Goal: Task Accomplishment & Management: Use online tool/utility

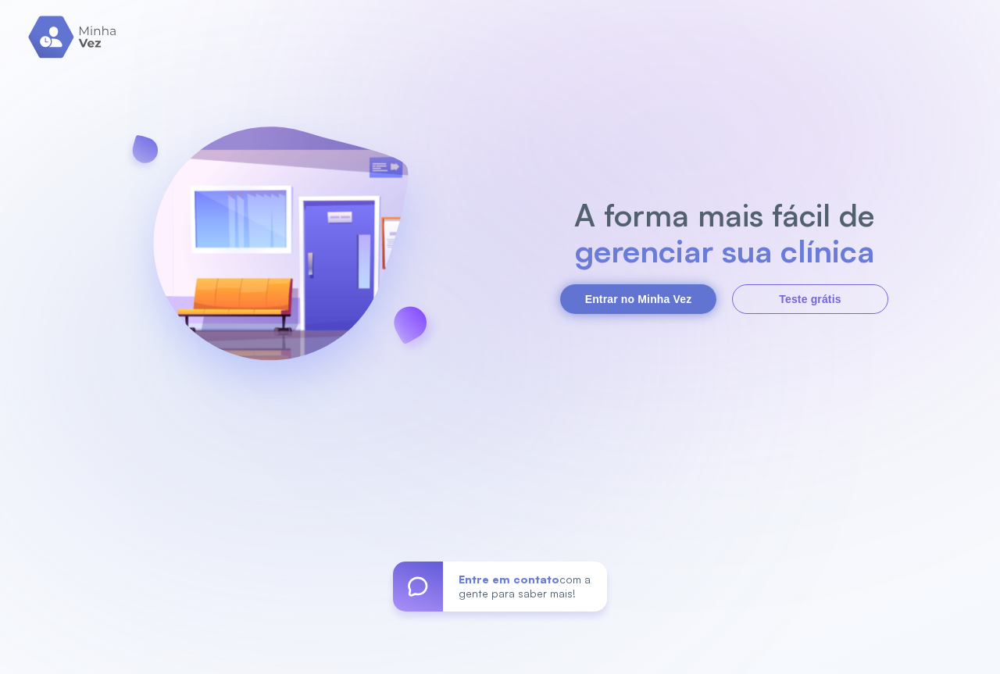
click at [683, 306] on button "Entrar no Minha Vez" at bounding box center [638, 299] width 156 height 30
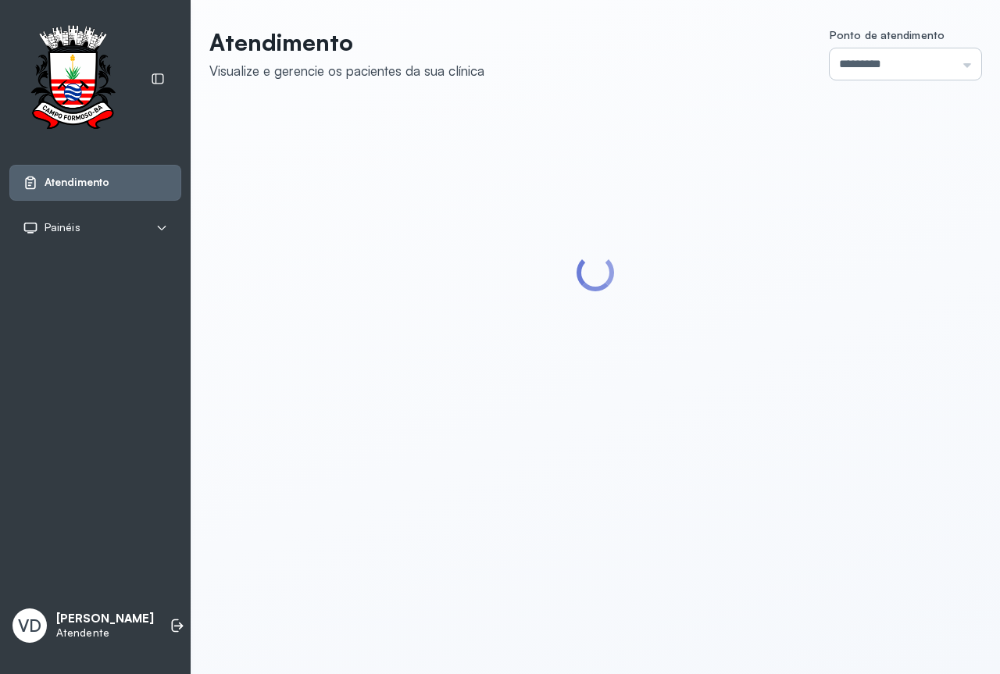
click at [955, 66] on input "*********" at bounding box center [906, 63] width 152 height 31
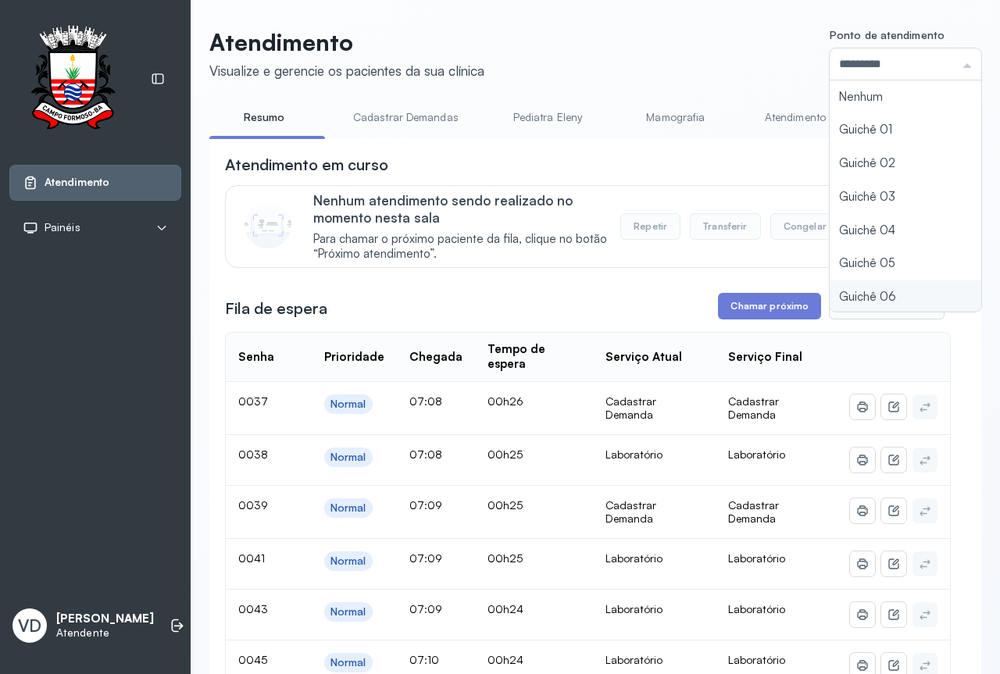
type input "*********"
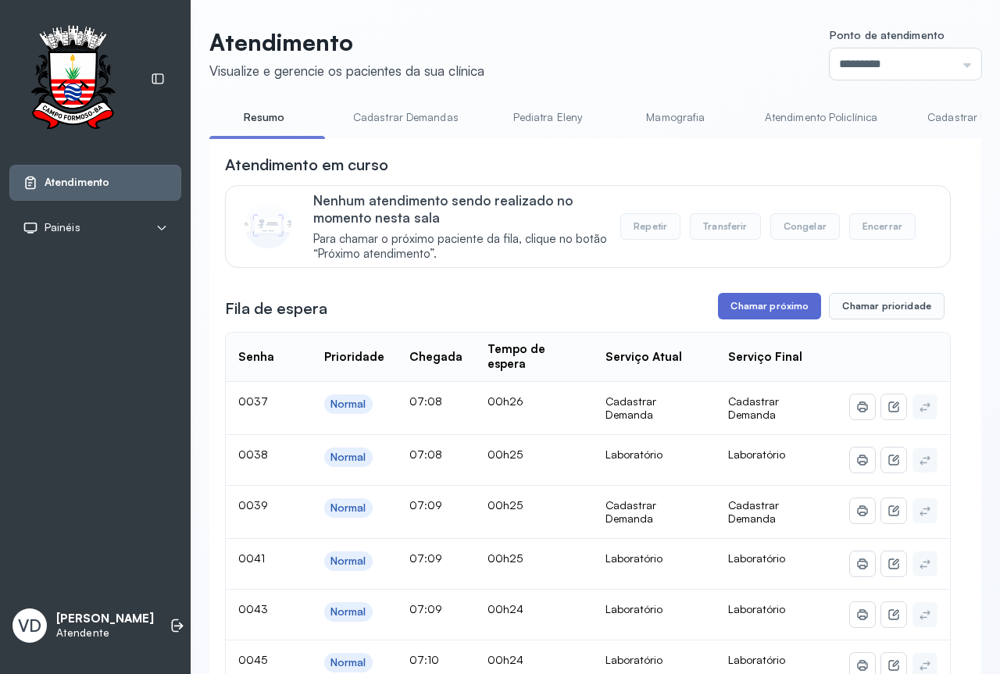
click at [741, 309] on button "Chamar próximo" at bounding box center [769, 306] width 103 height 27
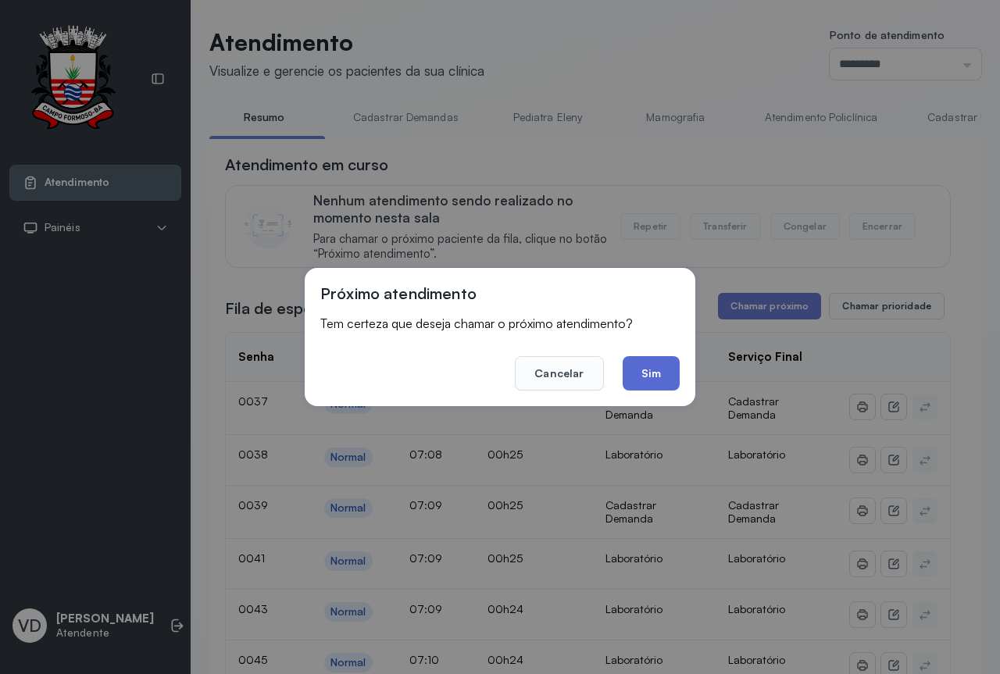
click at [631, 377] on button "Sim" at bounding box center [651, 373] width 57 height 34
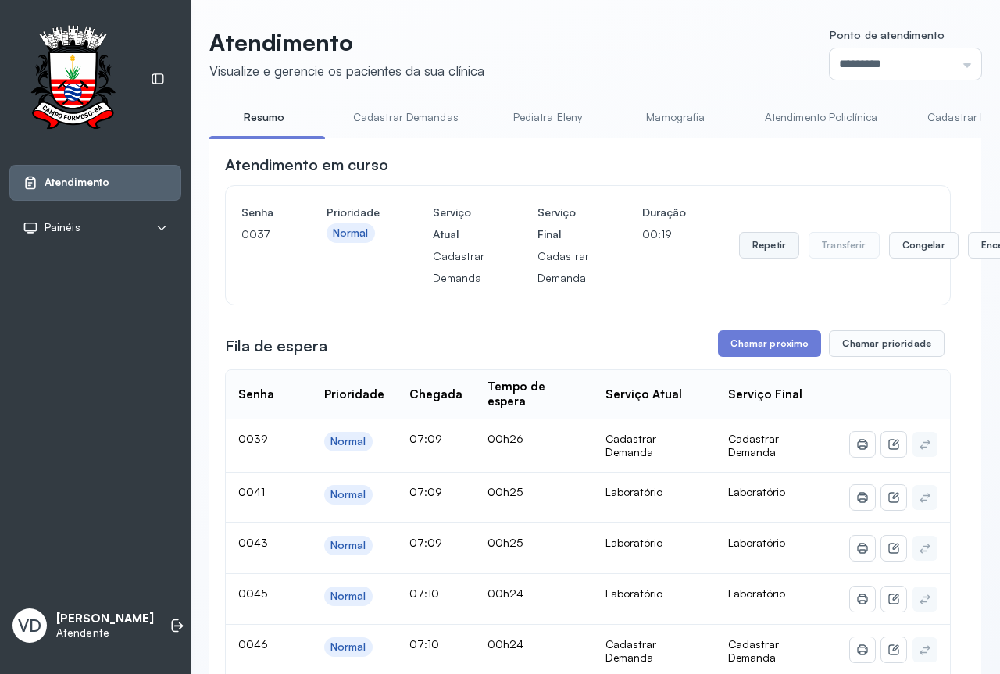
click at [755, 246] on button "Repetir" at bounding box center [769, 245] width 60 height 27
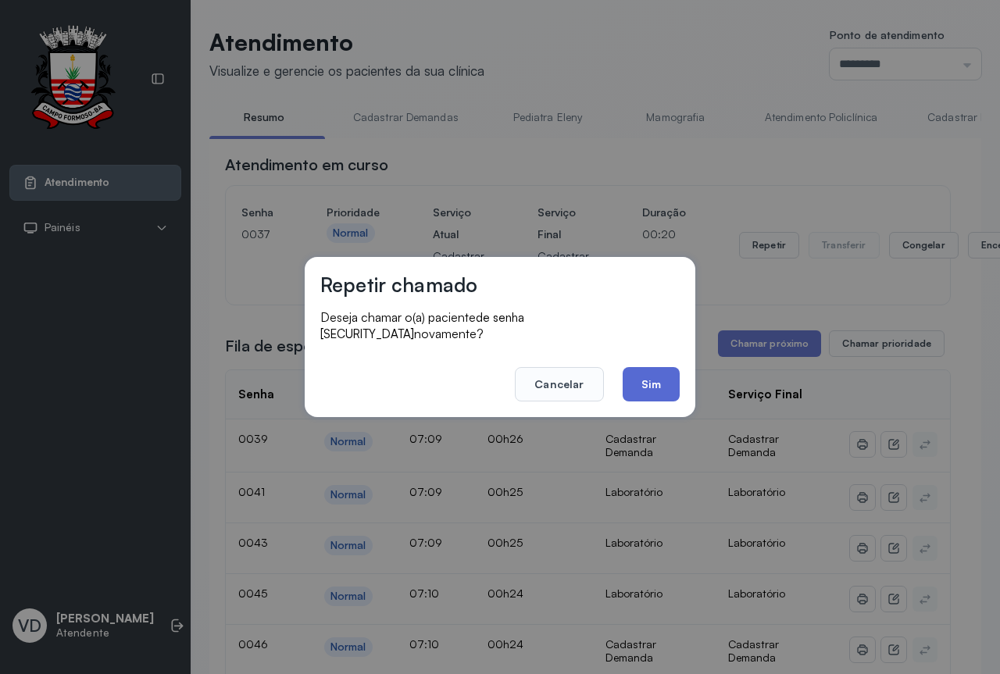
click at [649, 375] on button "Sim" at bounding box center [651, 384] width 57 height 34
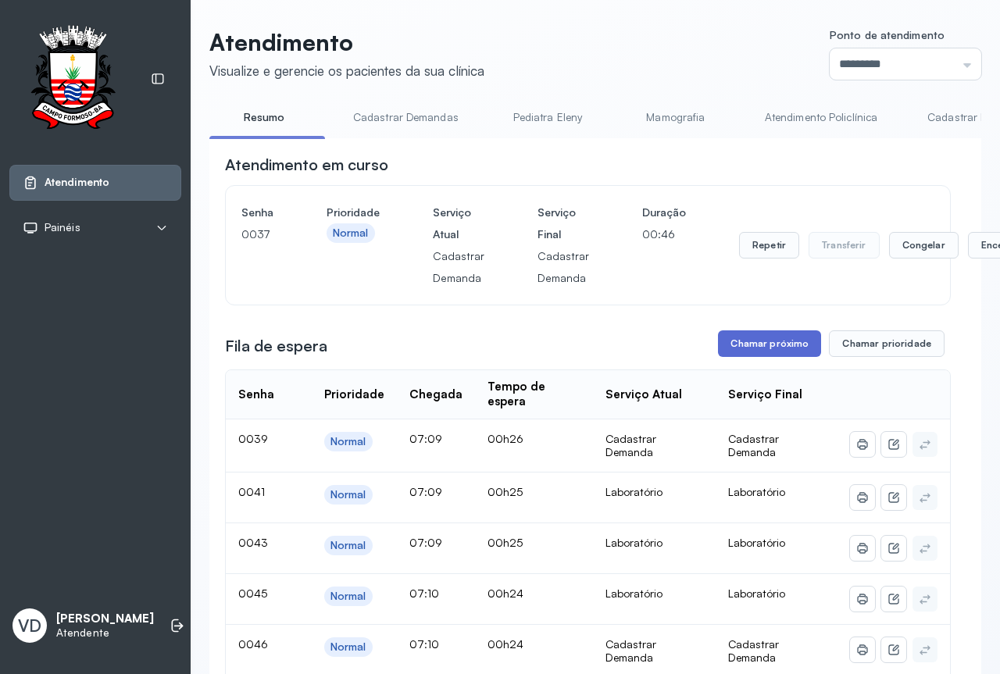
click at [766, 338] on button "Chamar próximo" at bounding box center [769, 344] width 103 height 27
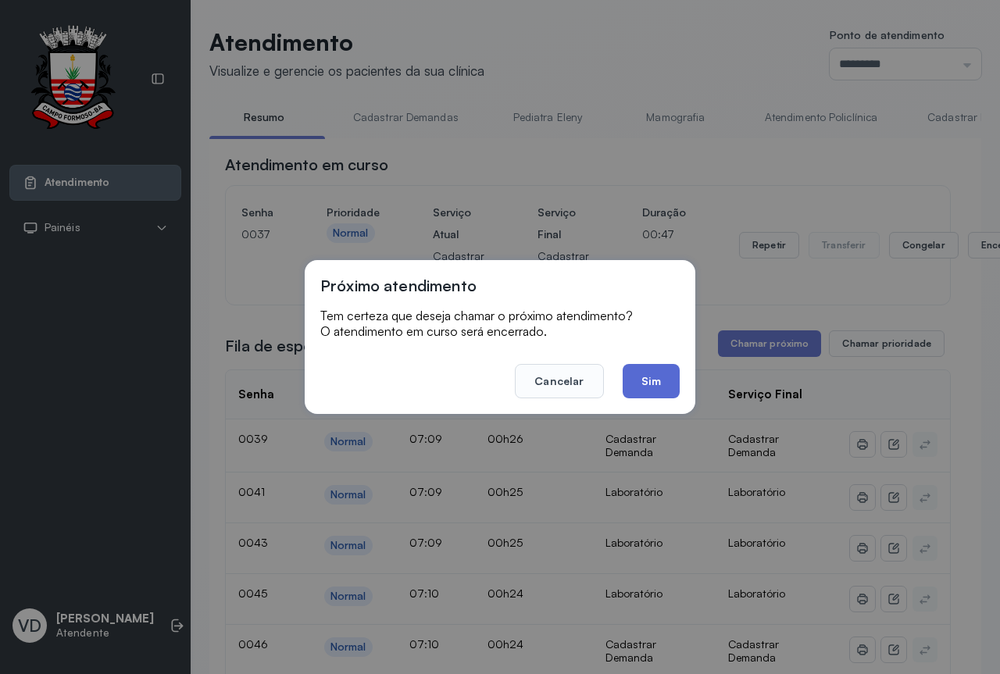
click at [635, 382] on button "Sim" at bounding box center [651, 381] width 57 height 34
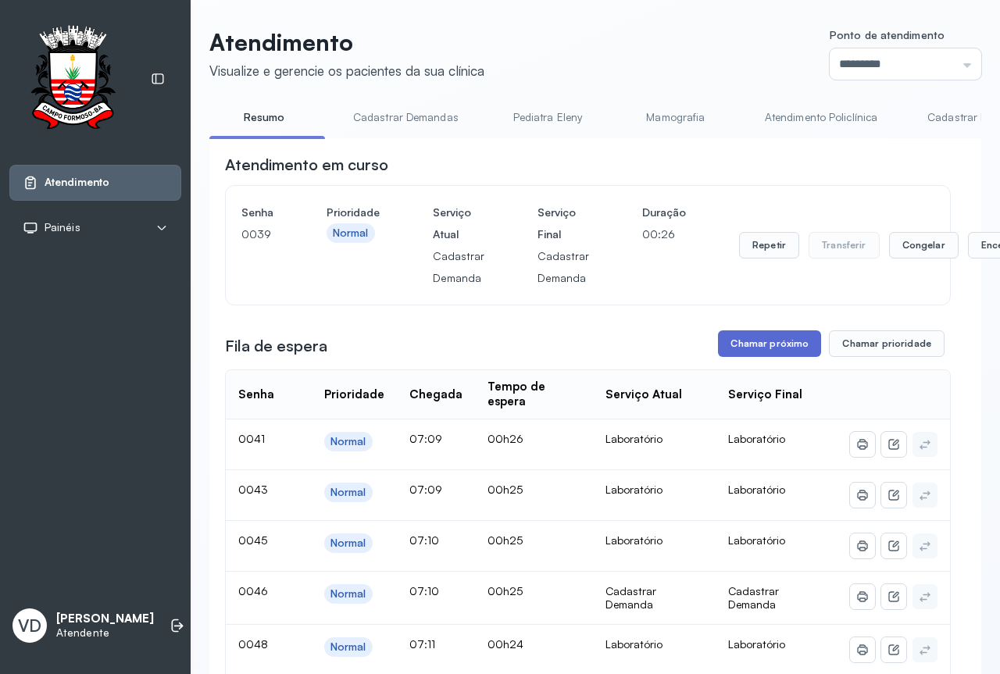
click at [783, 339] on button "Chamar próximo" at bounding box center [769, 344] width 103 height 27
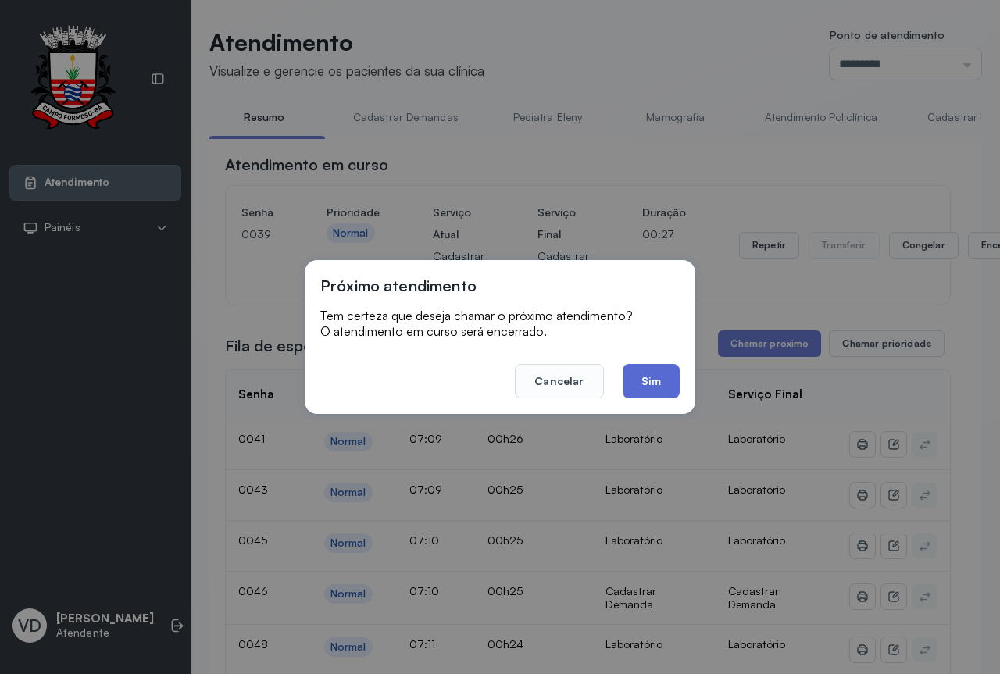
click at [654, 373] on button "Sim" at bounding box center [651, 381] width 57 height 34
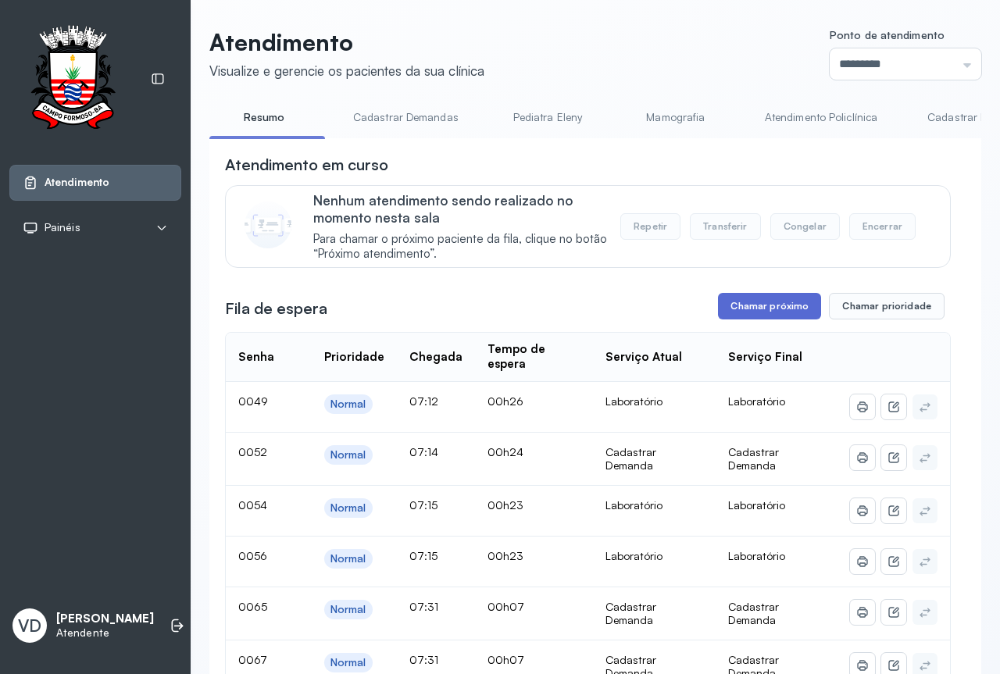
click at [750, 312] on button "Chamar próximo" at bounding box center [769, 306] width 103 height 27
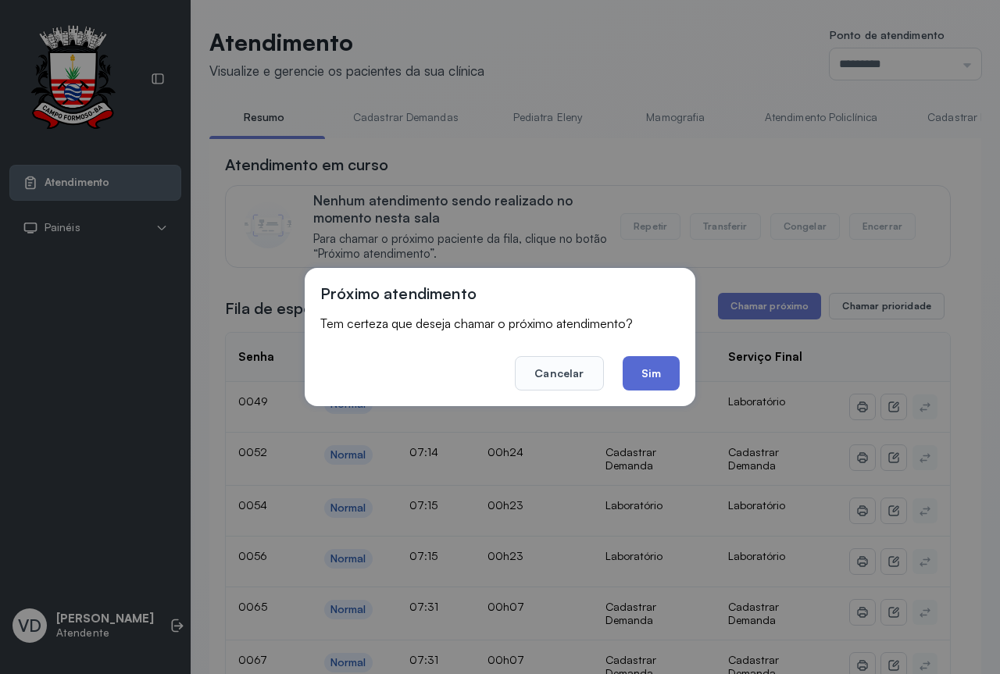
click at [639, 378] on button "Sim" at bounding box center [651, 373] width 57 height 34
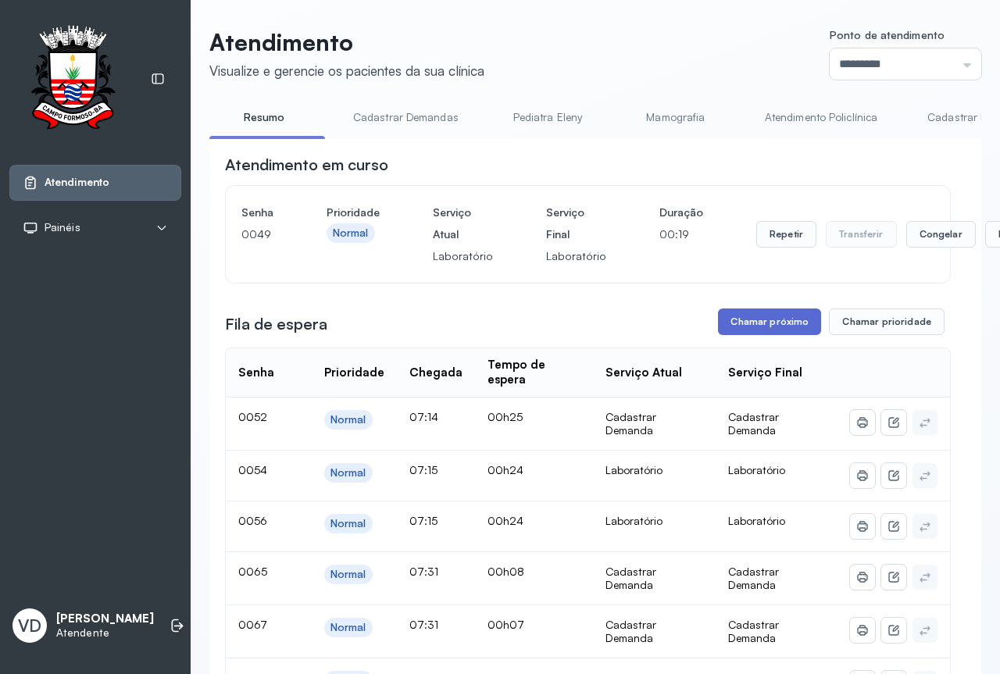
click at [759, 330] on button "Chamar próximo" at bounding box center [769, 322] width 103 height 27
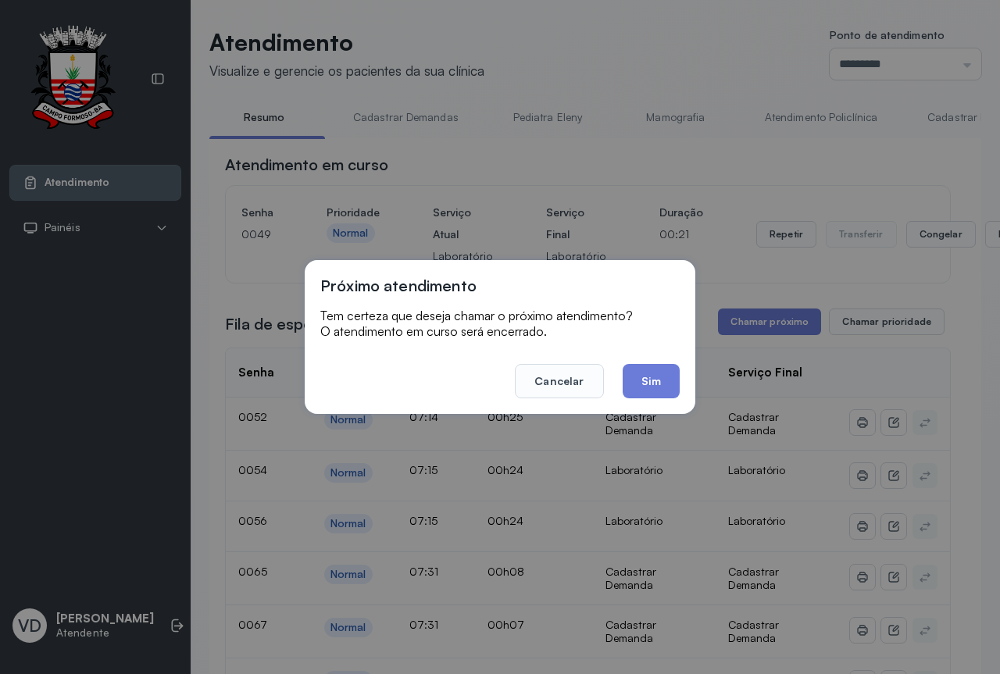
click at [691, 381] on div "Próximo atendimento Tem certeza que deseja chamar o próximo atendimento? O aten…" at bounding box center [500, 337] width 391 height 154
click at [662, 377] on button "Sim" at bounding box center [651, 381] width 57 height 34
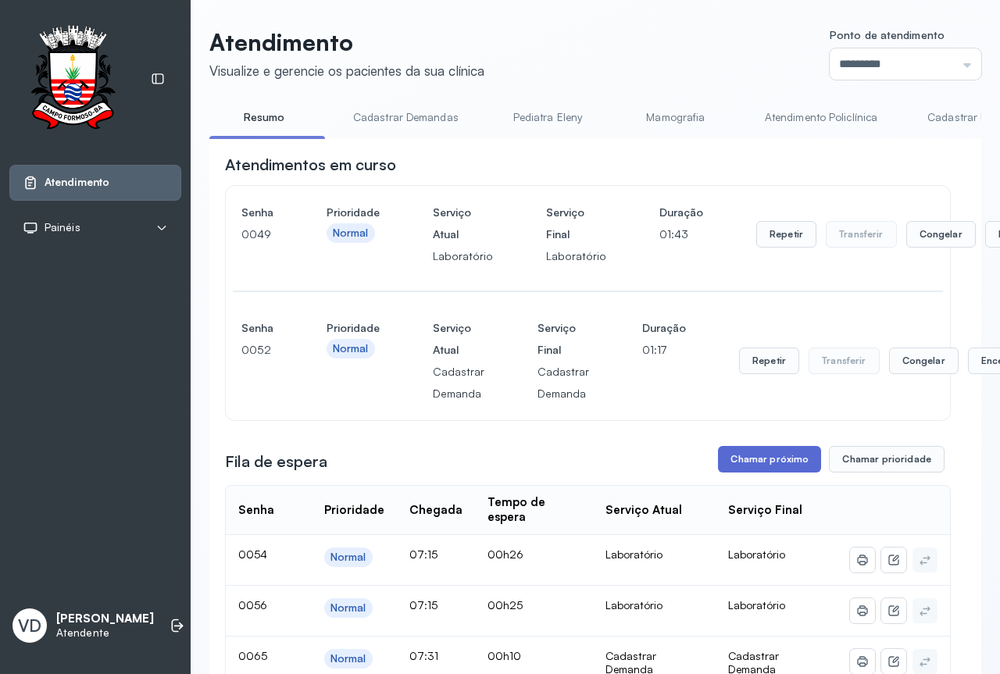
click at [748, 458] on button "Chamar próximo" at bounding box center [769, 459] width 103 height 27
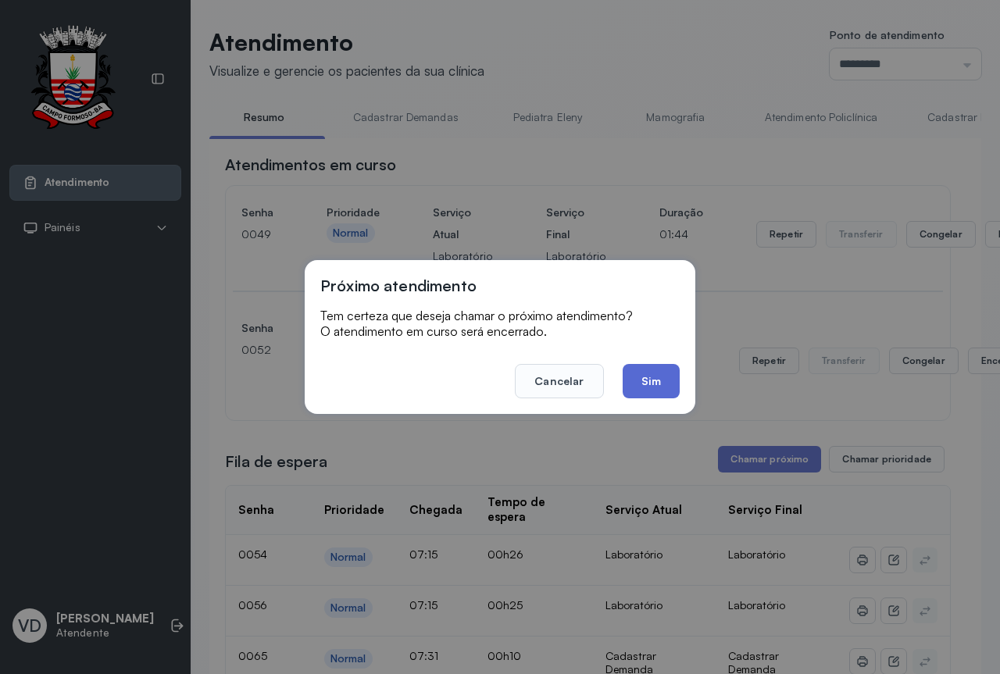
click at [639, 391] on button "Sim" at bounding box center [651, 381] width 57 height 34
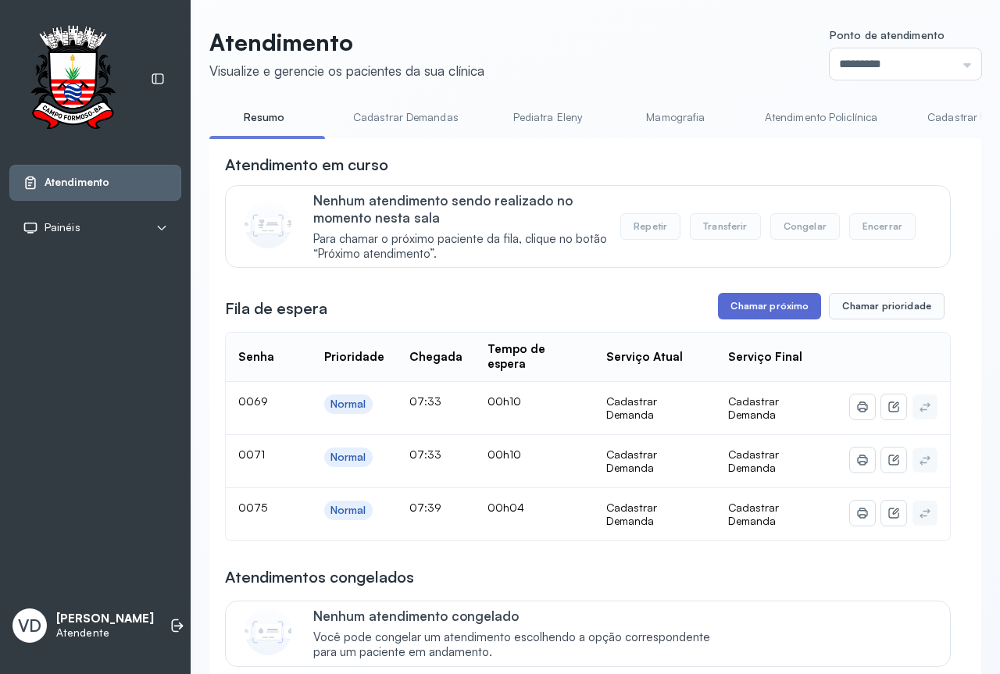
click at [720, 320] on button "Chamar próximo" at bounding box center [769, 306] width 103 height 27
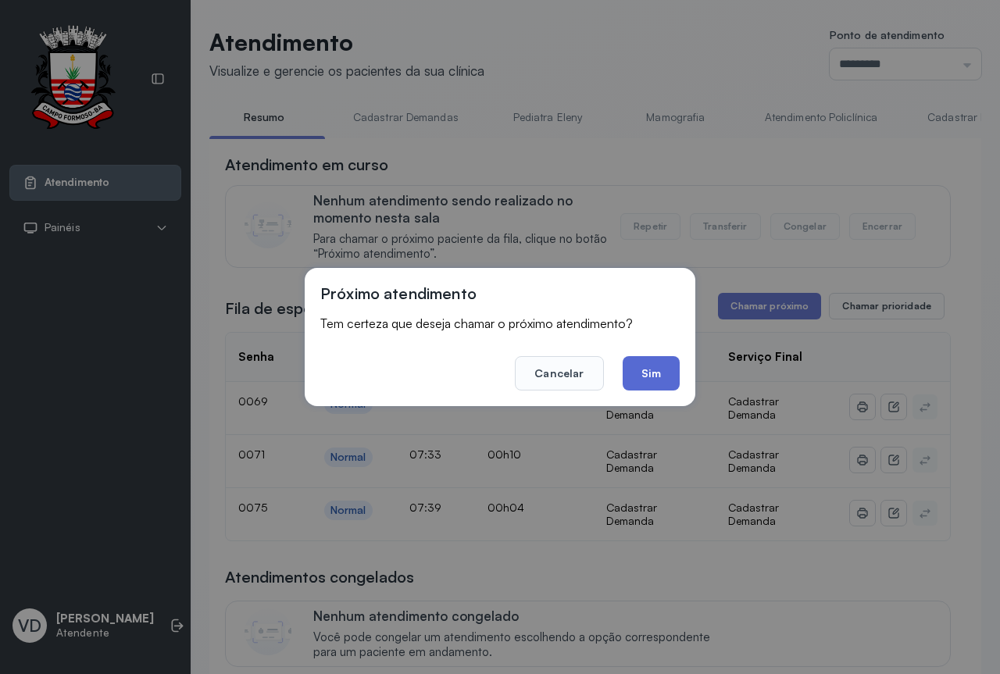
click at [638, 371] on button "Sim" at bounding box center [651, 373] width 57 height 34
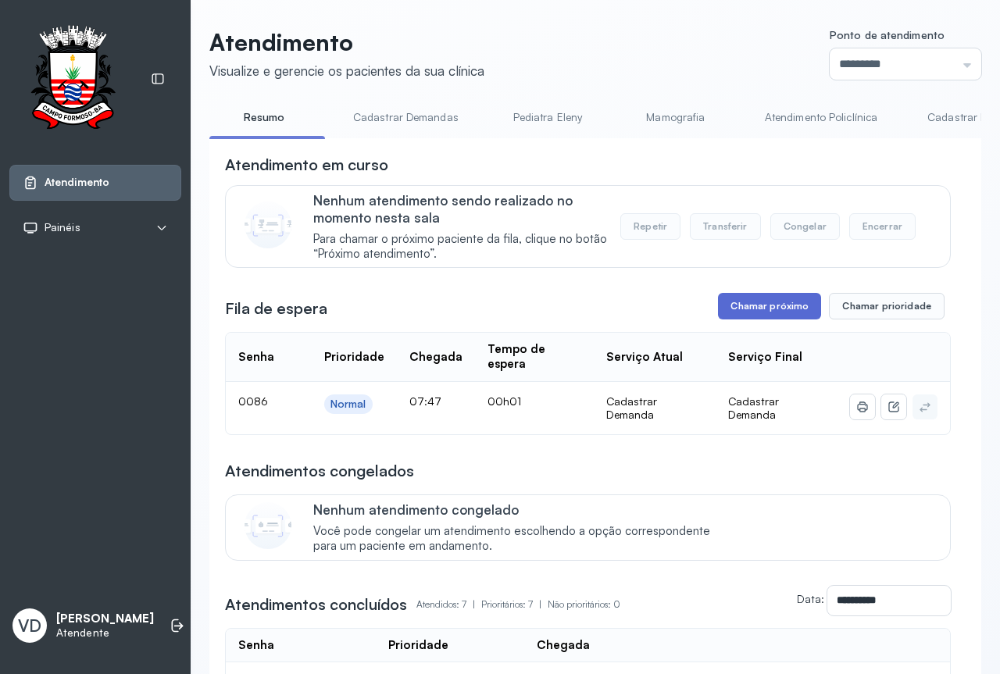
click at [758, 315] on button "Chamar próximo" at bounding box center [769, 306] width 103 height 27
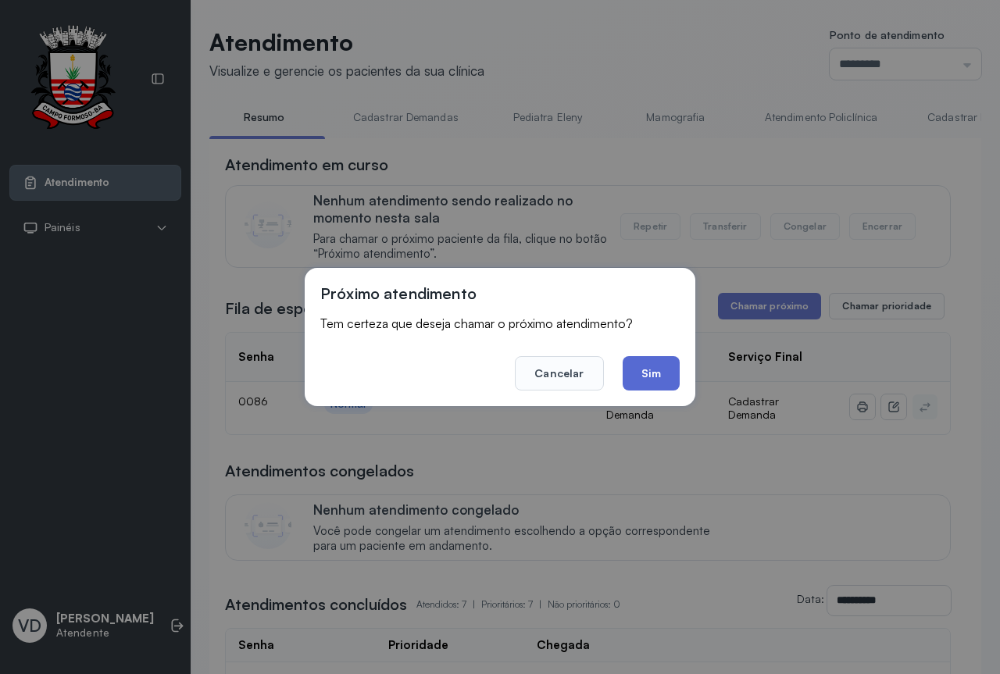
click at [661, 369] on button "Sim" at bounding box center [651, 373] width 57 height 34
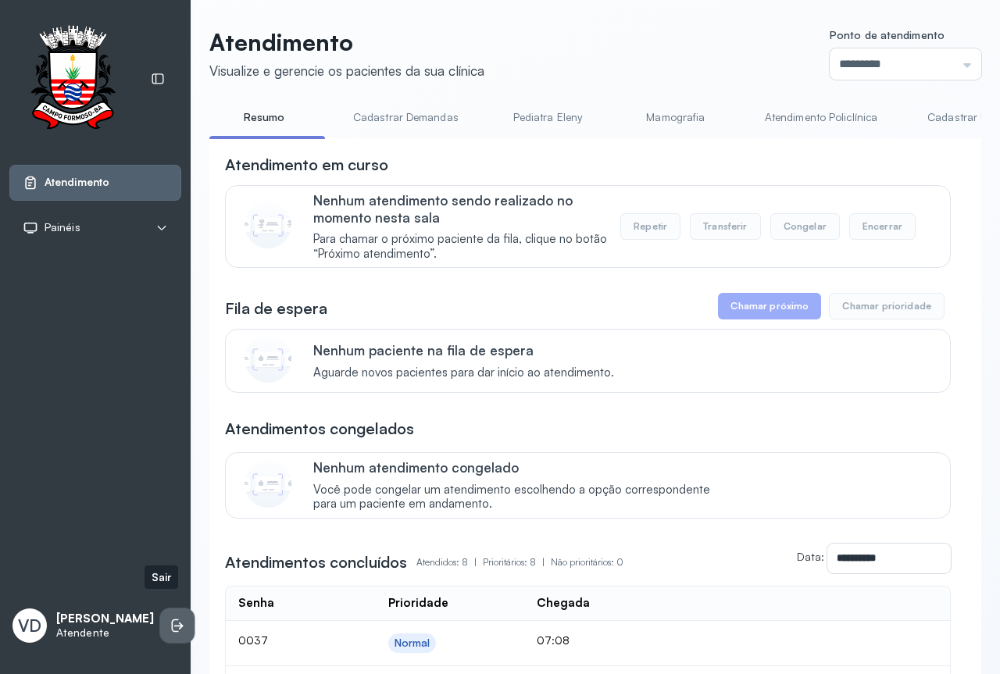
click at [172, 620] on icon at bounding box center [175, 626] width 7 height 13
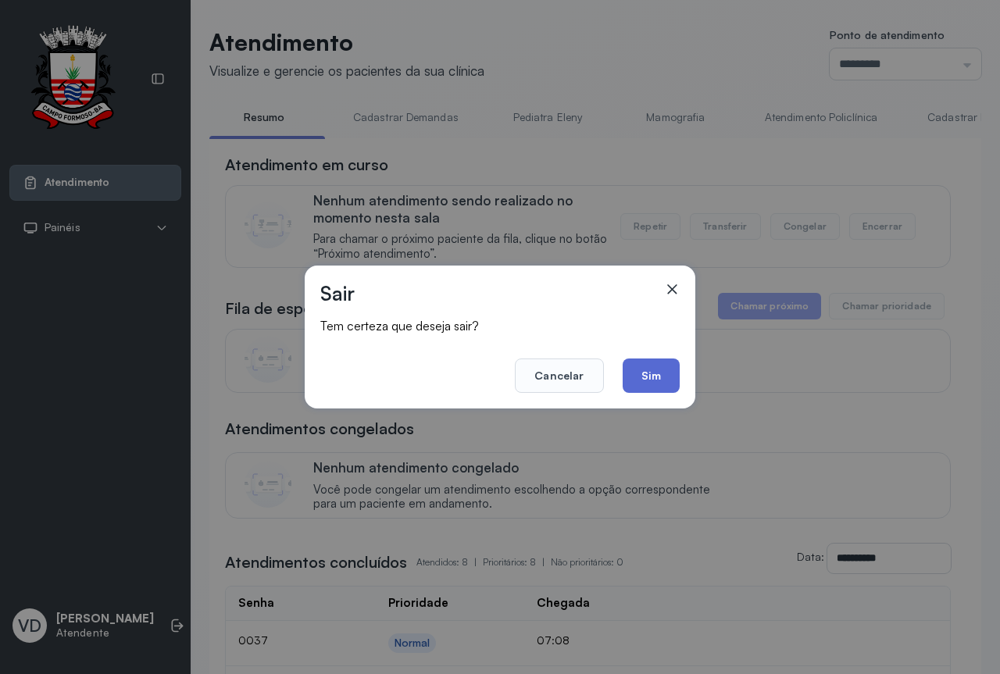
click at [655, 386] on button "Sim" at bounding box center [651, 376] width 57 height 34
